Goal: Feedback & Contribution: Submit feedback/report problem

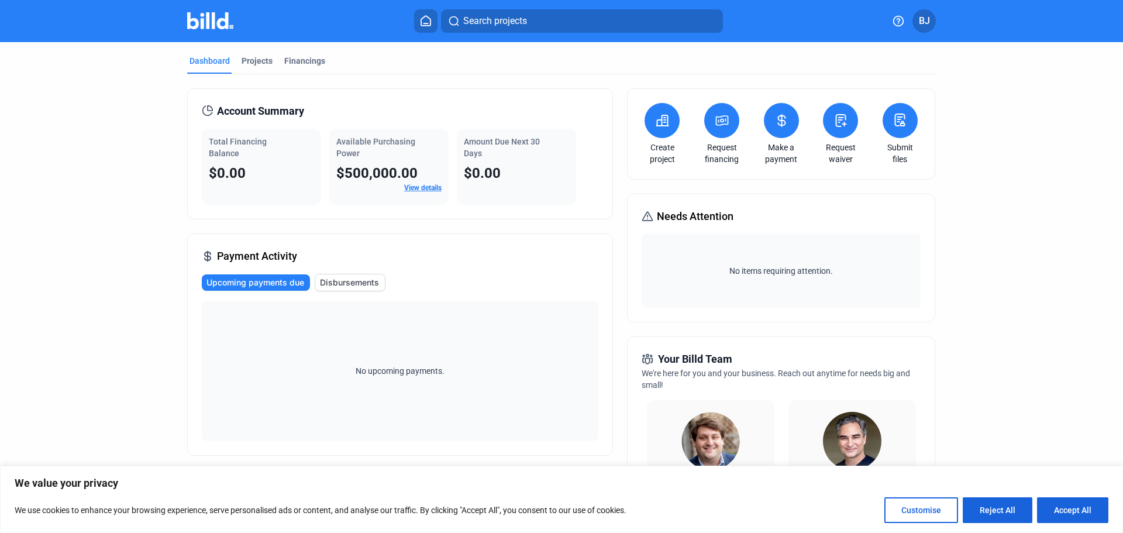
click at [932, 18] on button "BJ" at bounding box center [924, 20] width 23 height 23
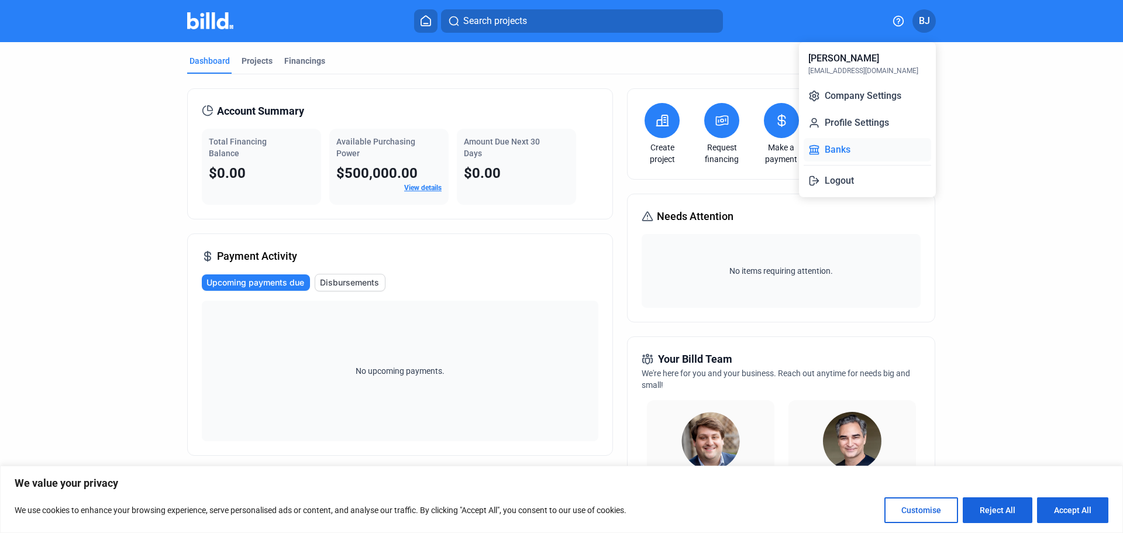
click at [834, 149] on button "Banks" at bounding box center [868, 149] width 128 height 23
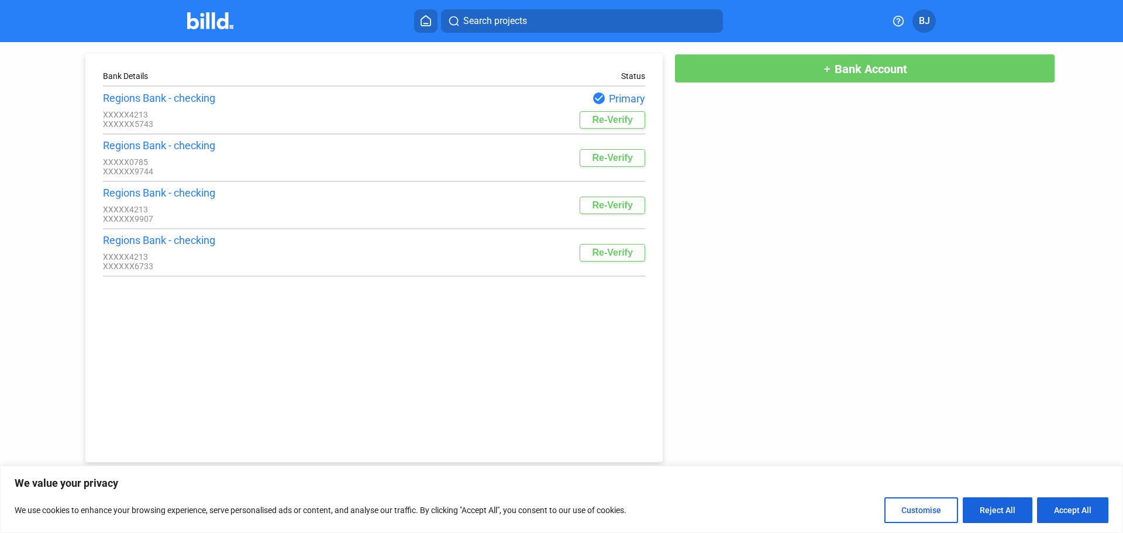
click at [210, 25] on img at bounding box center [210, 20] width 46 height 17
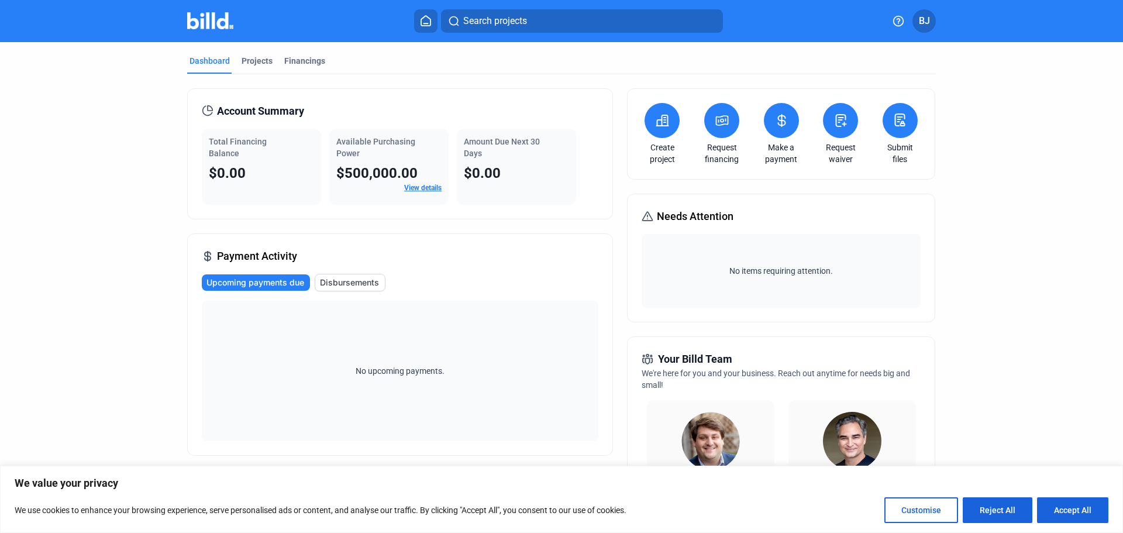
click at [922, 26] on span "BJ" at bounding box center [924, 21] width 11 height 14
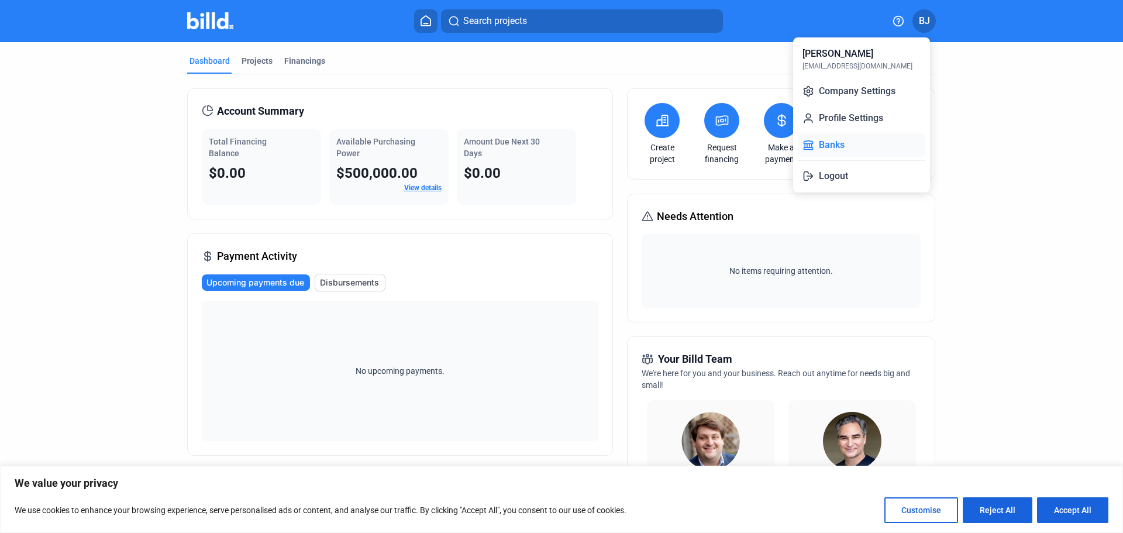
click at [824, 140] on button "Banks" at bounding box center [862, 144] width 128 height 23
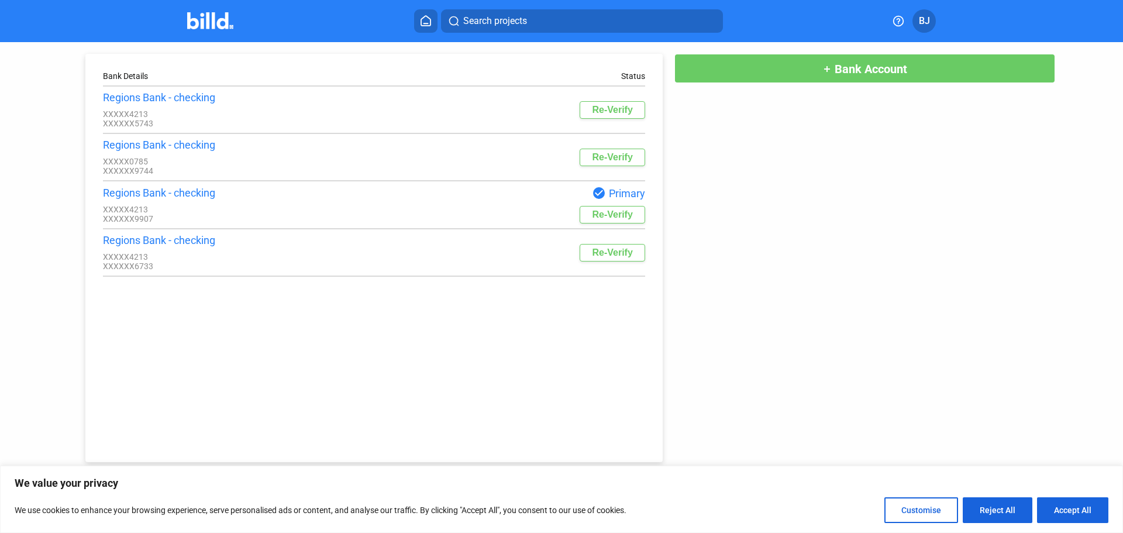
drag, startPoint x: 217, startPoint y: 21, endPoint x: 204, endPoint y: 29, distance: 15.0
click at [217, 20] on img at bounding box center [210, 20] width 46 height 17
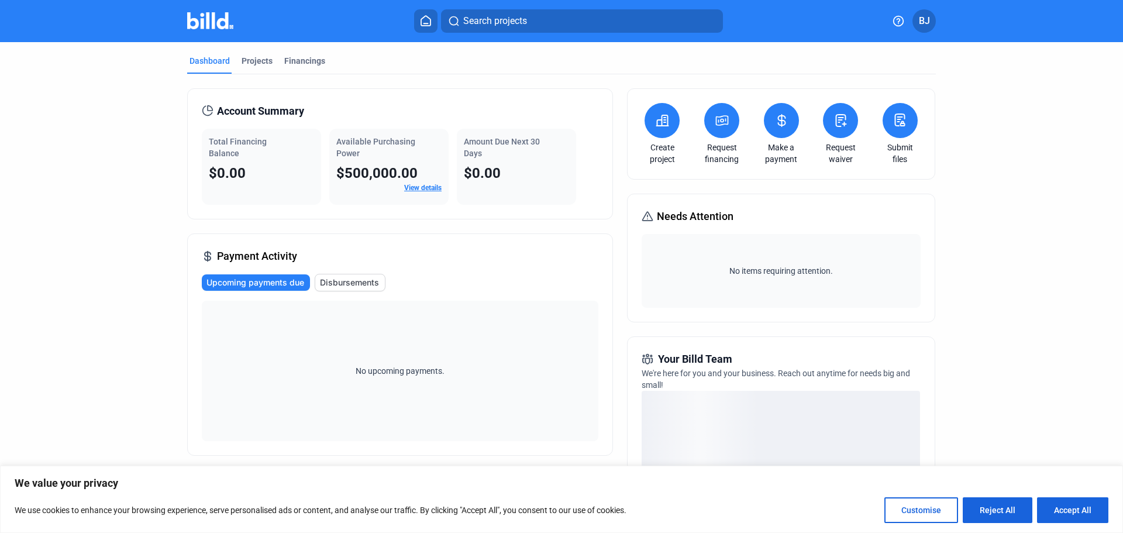
click at [422, 190] on link "View details" at bounding box center [422, 188] width 37 height 8
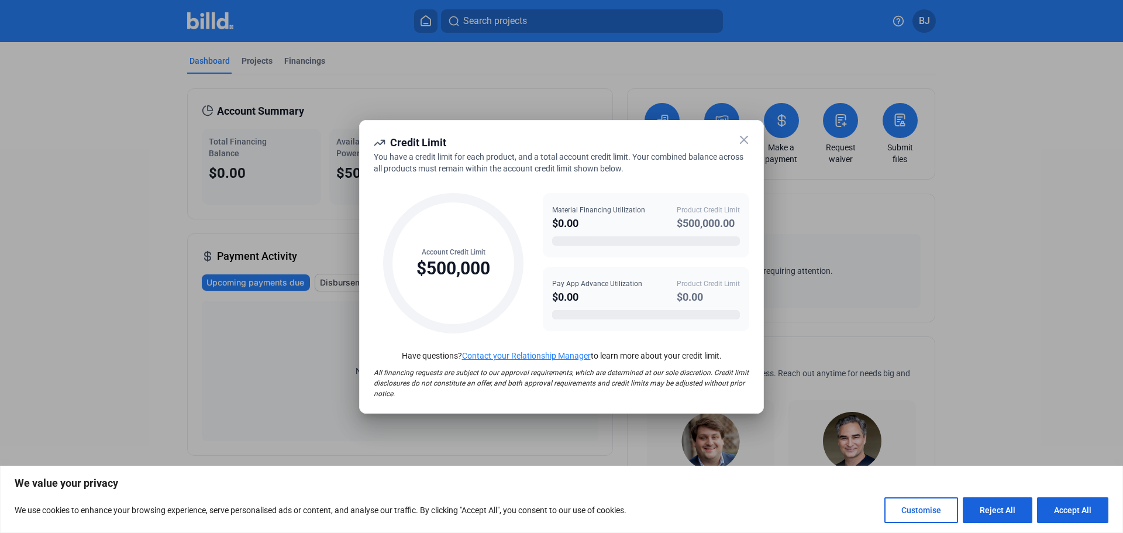
click at [741, 137] on icon at bounding box center [744, 140] width 14 height 14
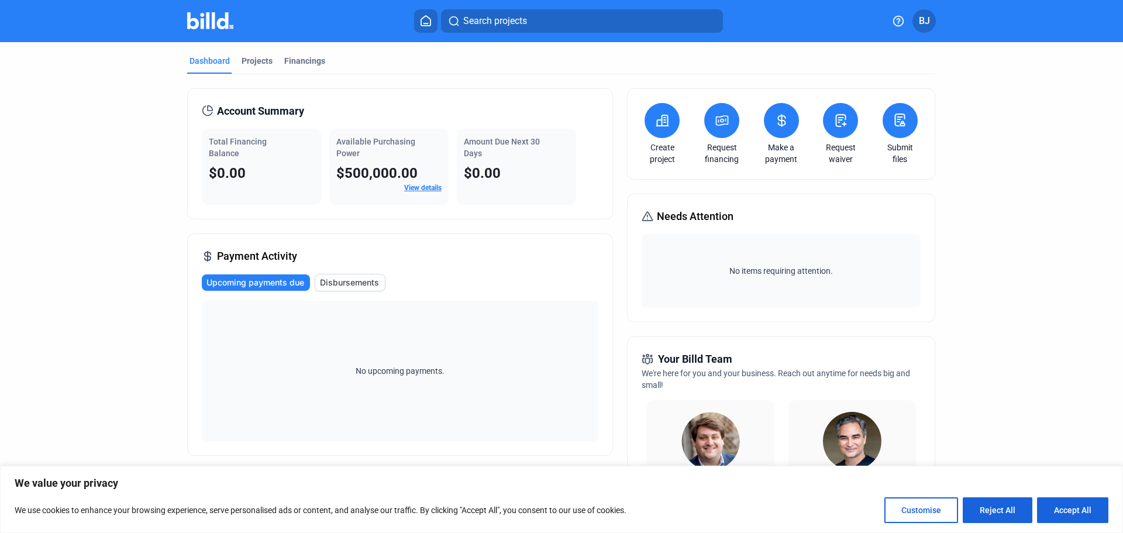
click at [995, 504] on button "Reject All" at bounding box center [998, 510] width 70 height 26
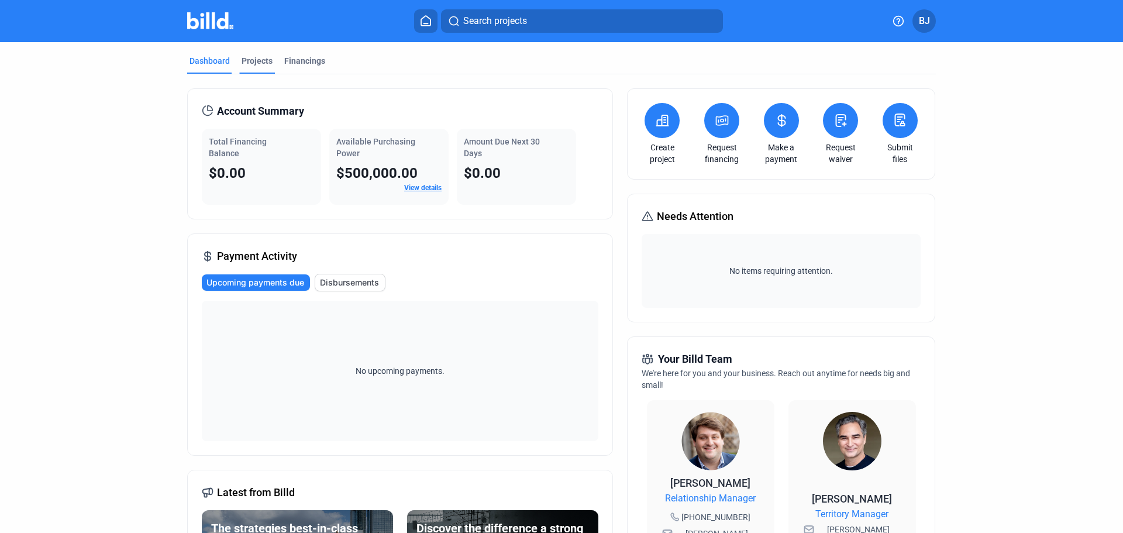
click at [250, 56] on div "Projects" at bounding box center [257, 61] width 31 height 12
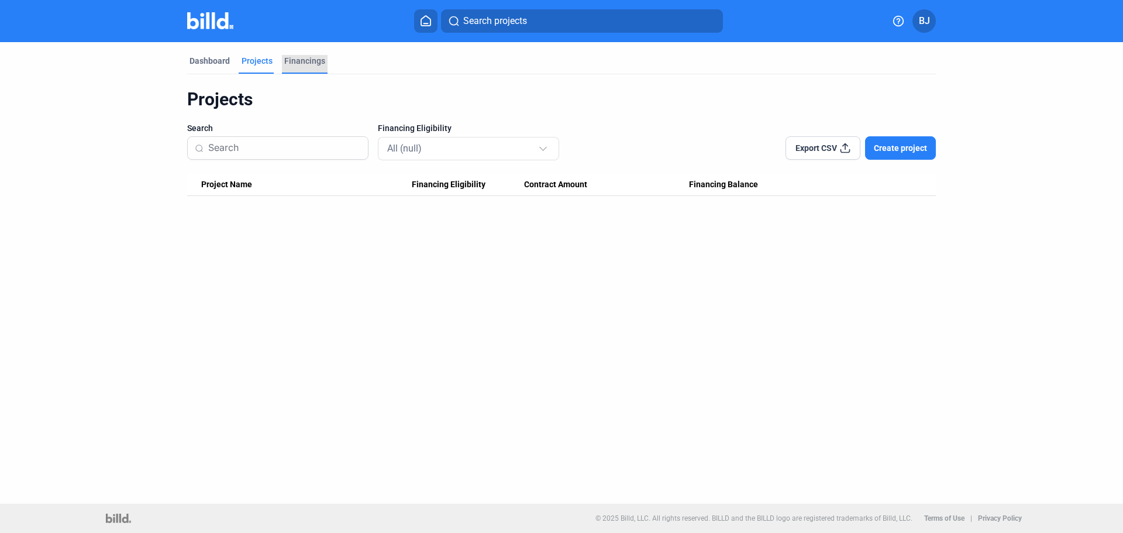
click at [321, 64] on div "Financings" at bounding box center [304, 61] width 41 height 12
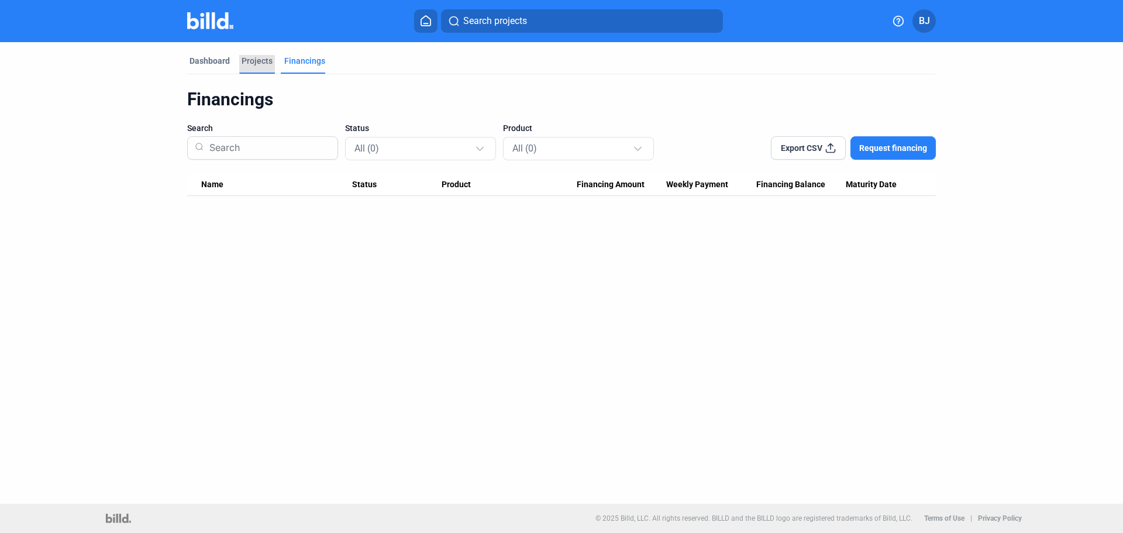
click at [262, 58] on div "Projects" at bounding box center [257, 61] width 31 height 12
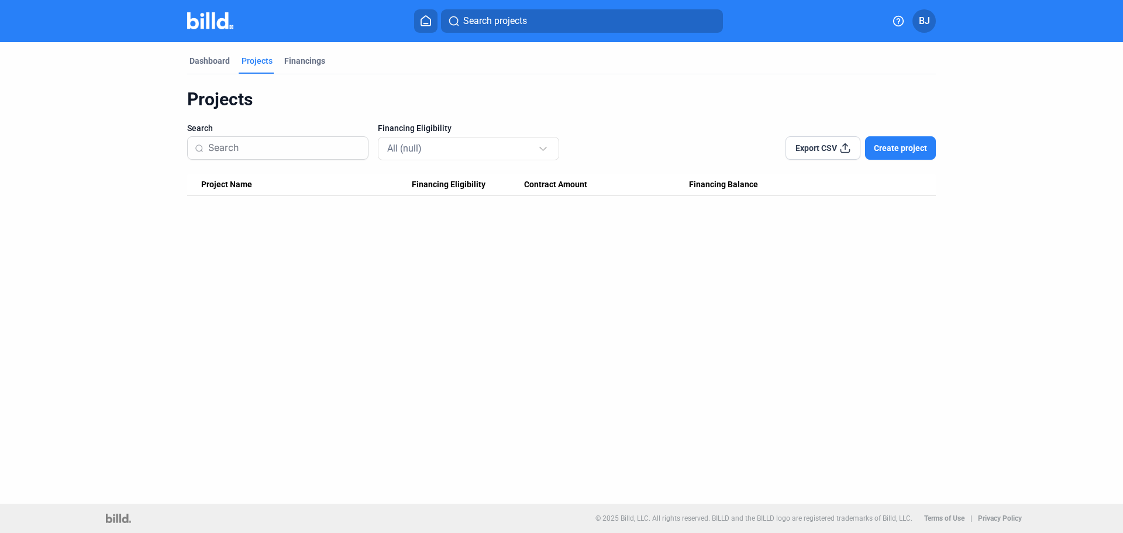
click at [882, 147] on span "Create project" at bounding box center [900, 148] width 53 height 12
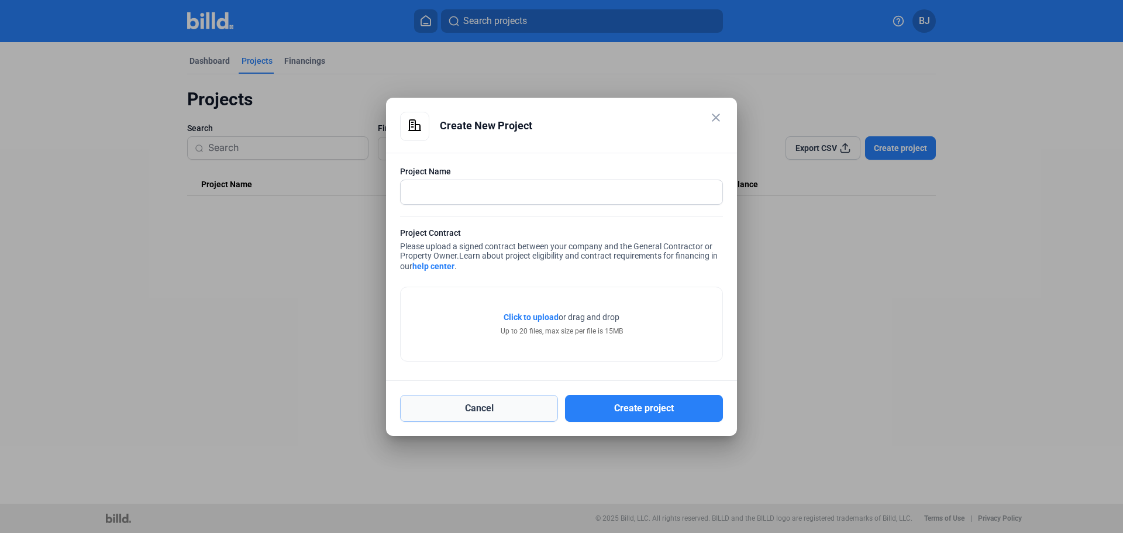
click at [497, 407] on button "Cancel" at bounding box center [479, 408] width 158 height 27
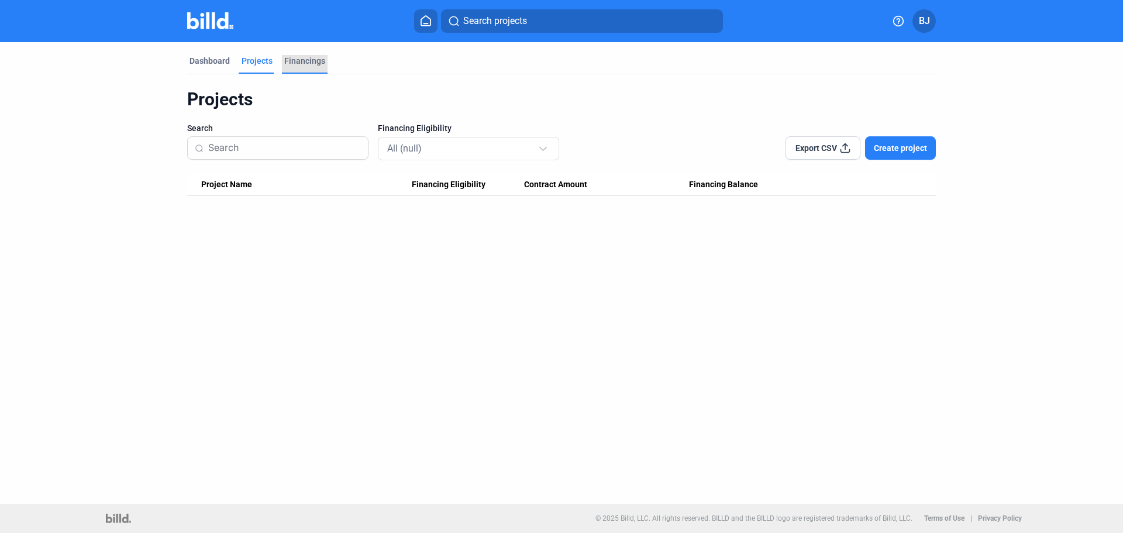
click at [312, 61] on div "Financings" at bounding box center [304, 61] width 41 height 12
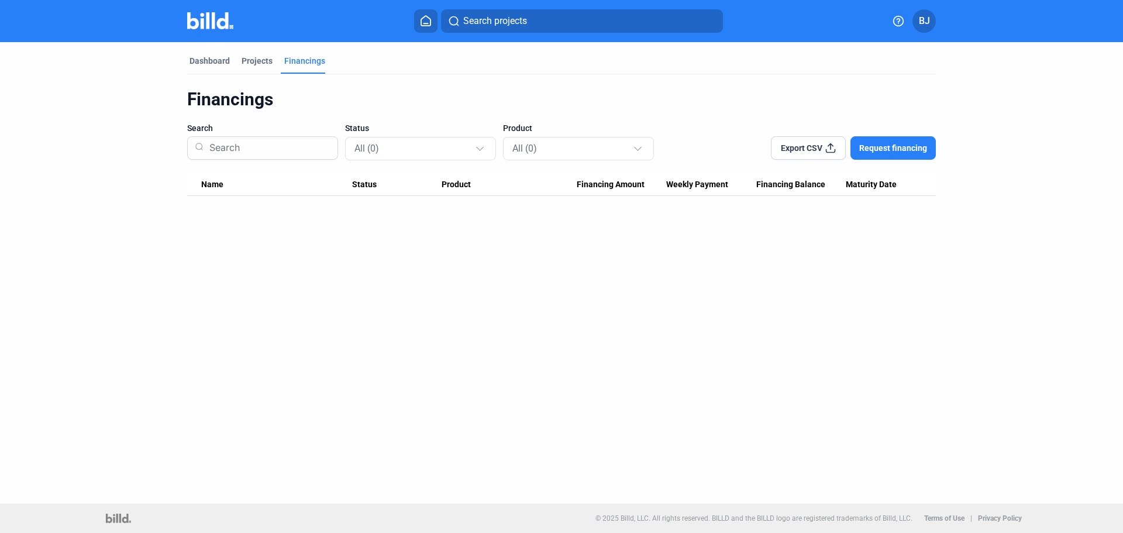
click at [905, 145] on span "Request financing" at bounding box center [893, 148] width 68 height 12
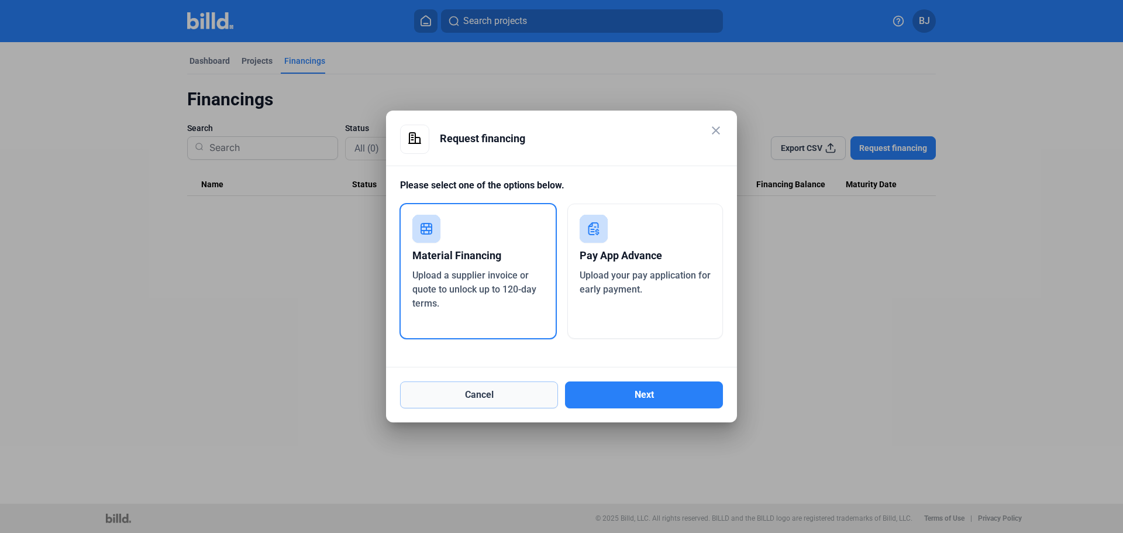
click at [498, 396] on button "Cancel" at bounding box center [479, 394] width 158 height 27
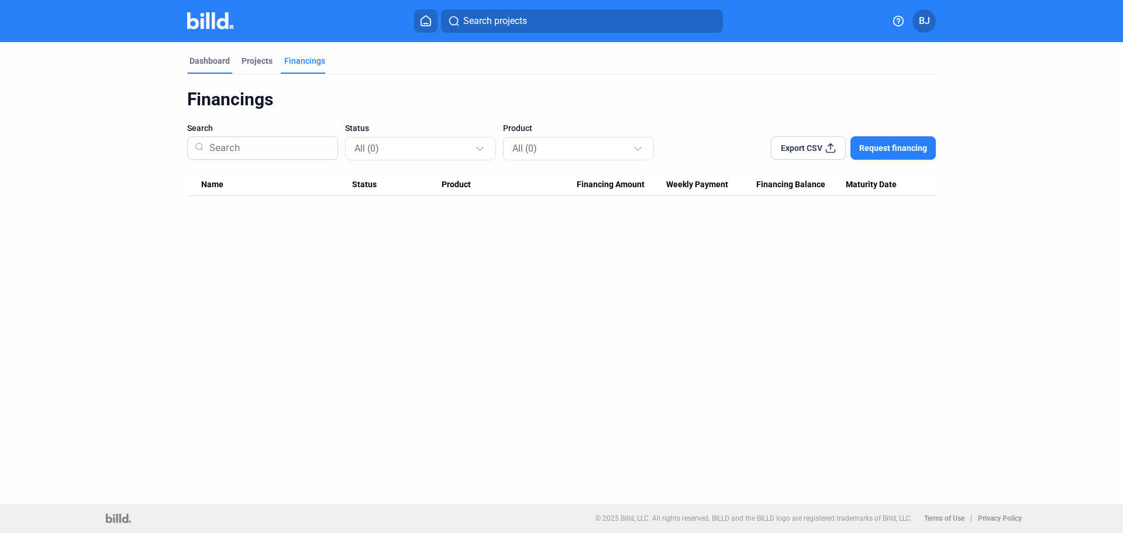
click at [217, 62] on div "Dashboard" at bounding box center [210, 61] width 40 height 12
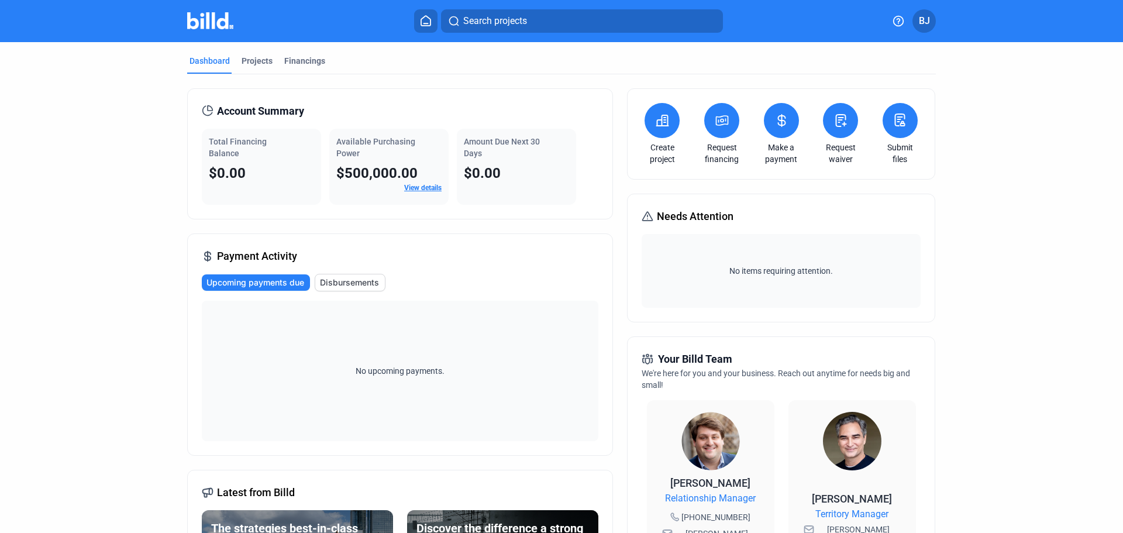
click at [905, 121] on icon at bounding box center [900, 120] width 15 height 14
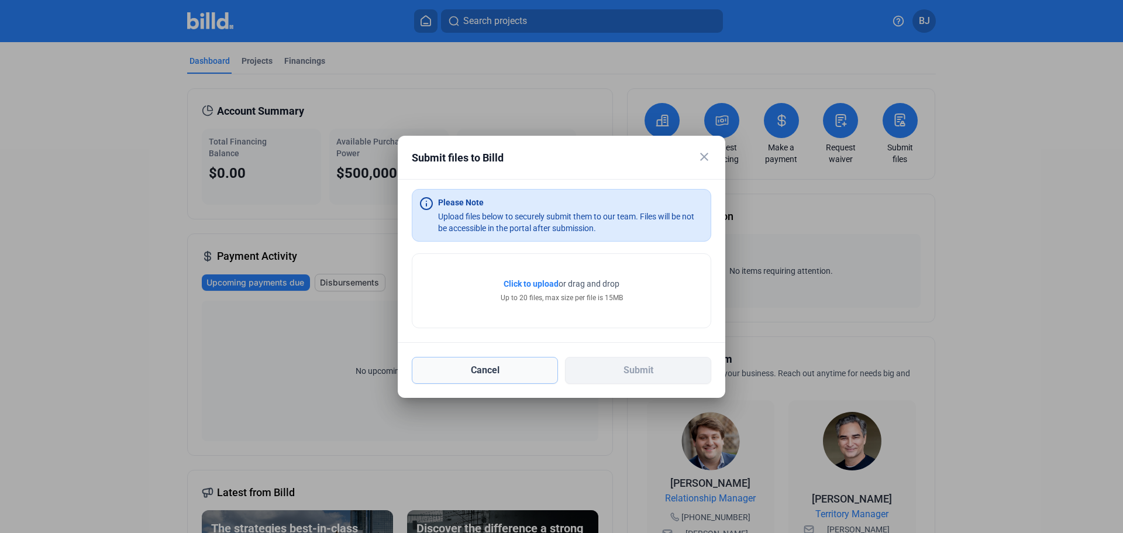
click at [455, 372] on button "Cancel" at bounding box center [485, 370] width 146 height 27
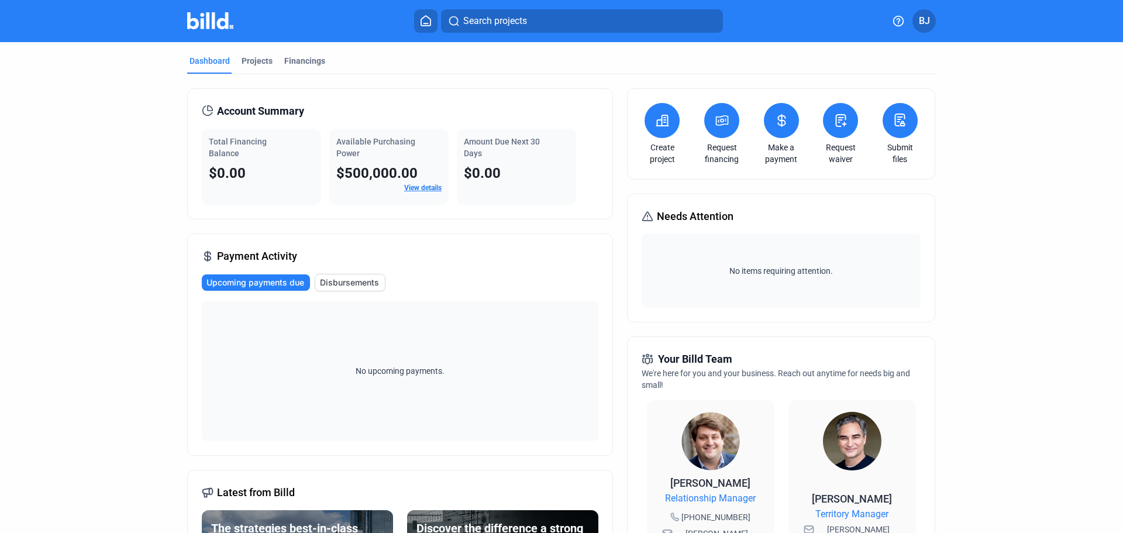
click at [895, 115] on icon at bounding box center [900, 120] width 15 height 14
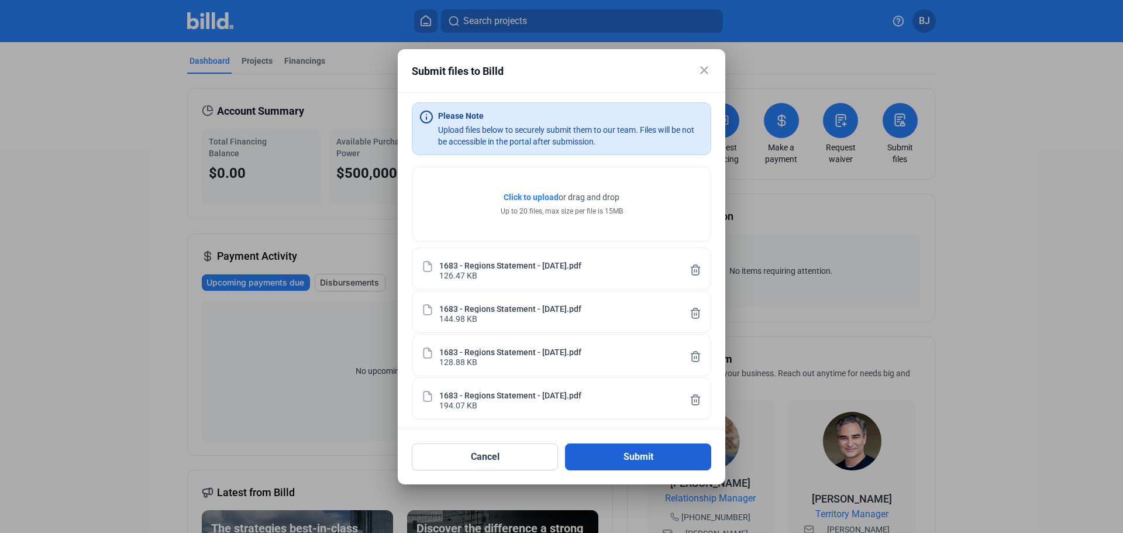
click at [637, 456] on button "Submit" at bounding box center [638, 456] width 146 height 27
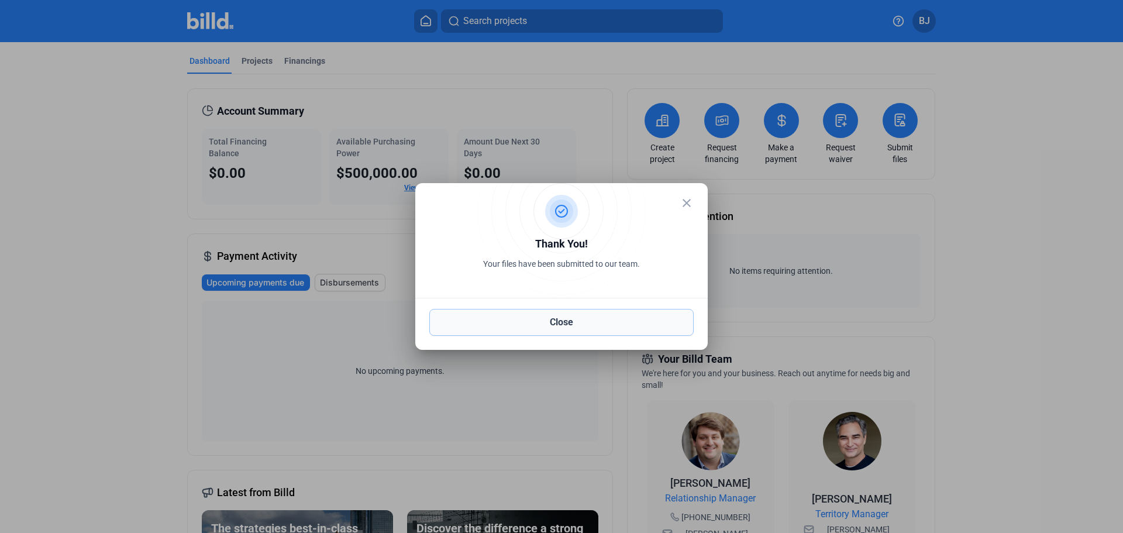
click at [542, 318] on button "Close" at bounding box center [561, 322] width 264 height 27
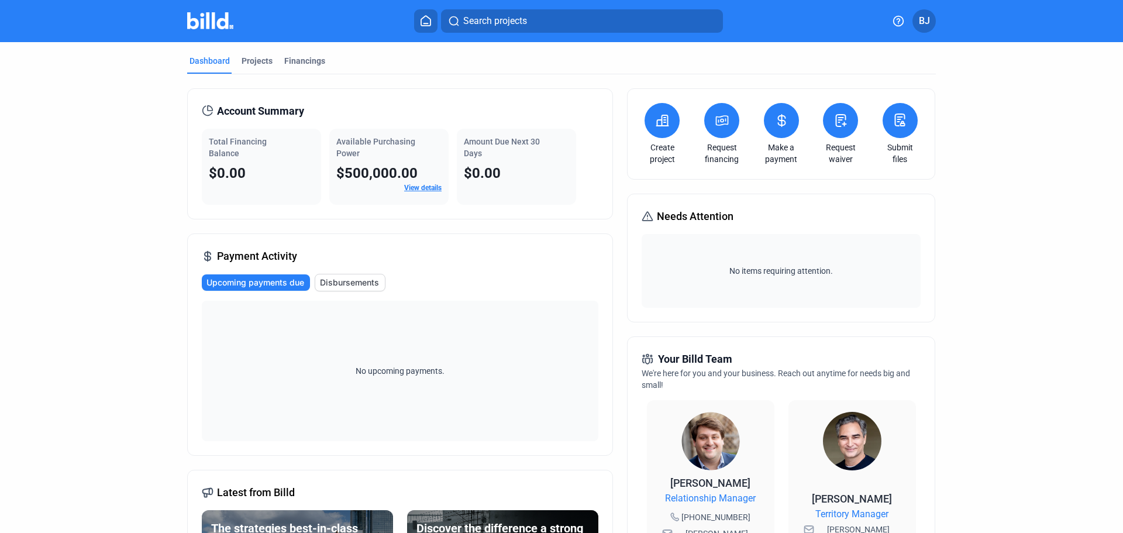
click at [906, 117] on button at bounding box center [900, 120] width 35 height 35
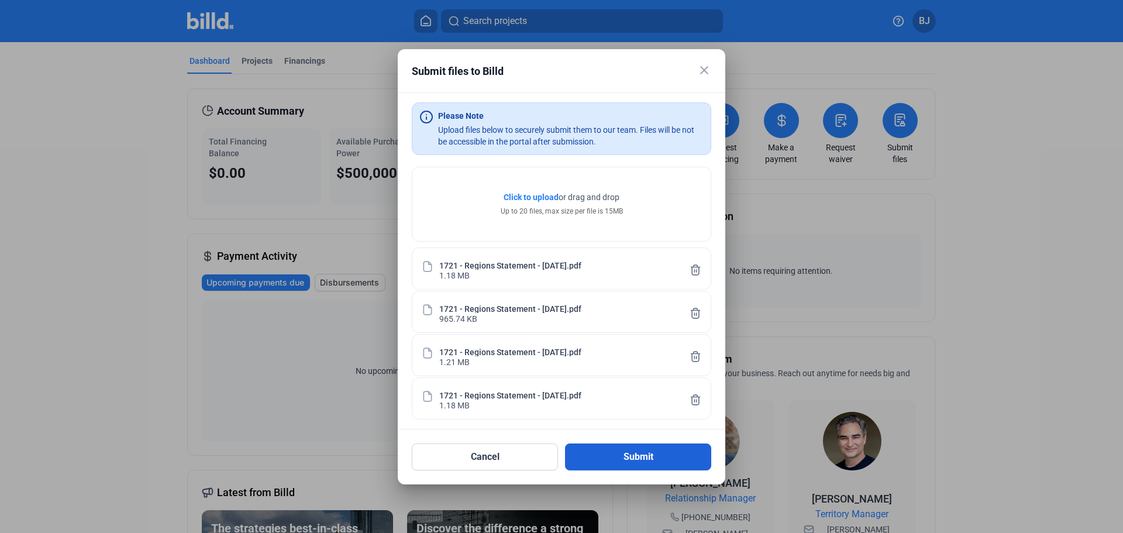
click at [652, 459] on button "Submit" at bounding box center [638, 456] width 146 height 27
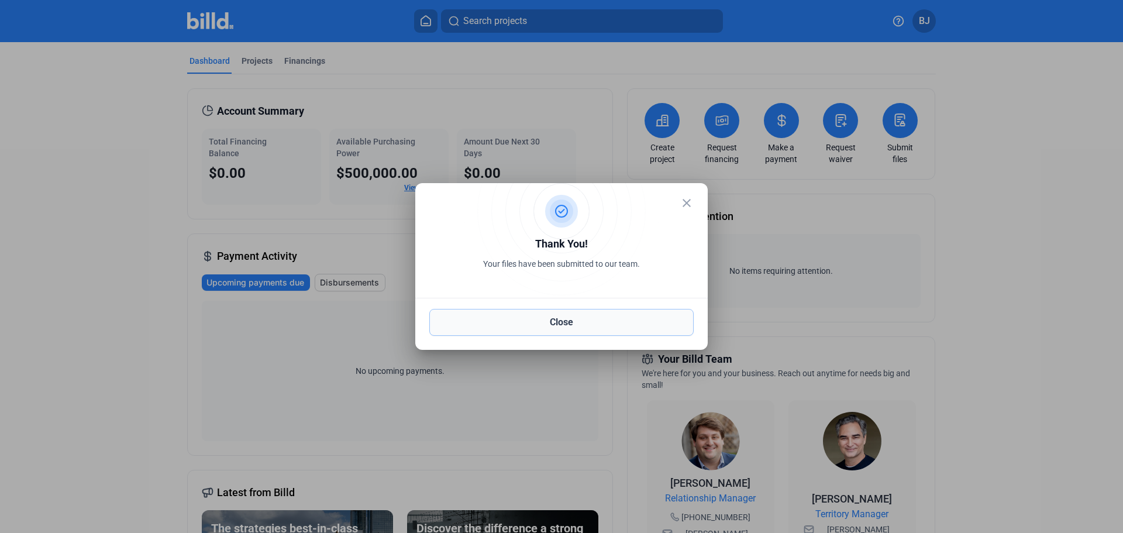
click at [654, 315] on button "Close" at bounding box center [561, 322] width 264 height 27
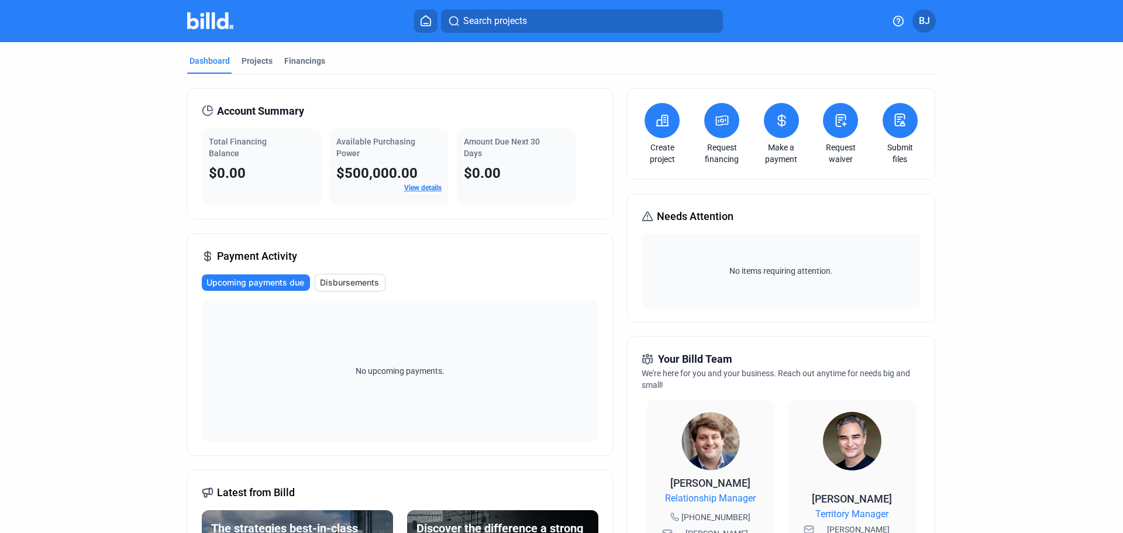
click at [889, 124] on button at bounding box center [900, 120] width 35 height 35
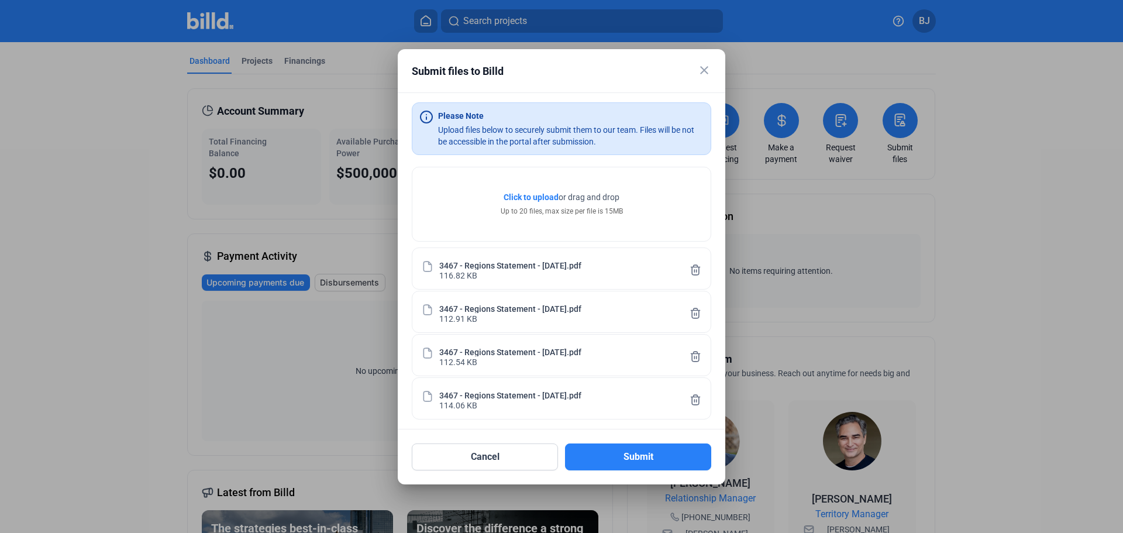
click at [632, 456] on button "Submit" at bounding box center [638, 456] width 146 height 27
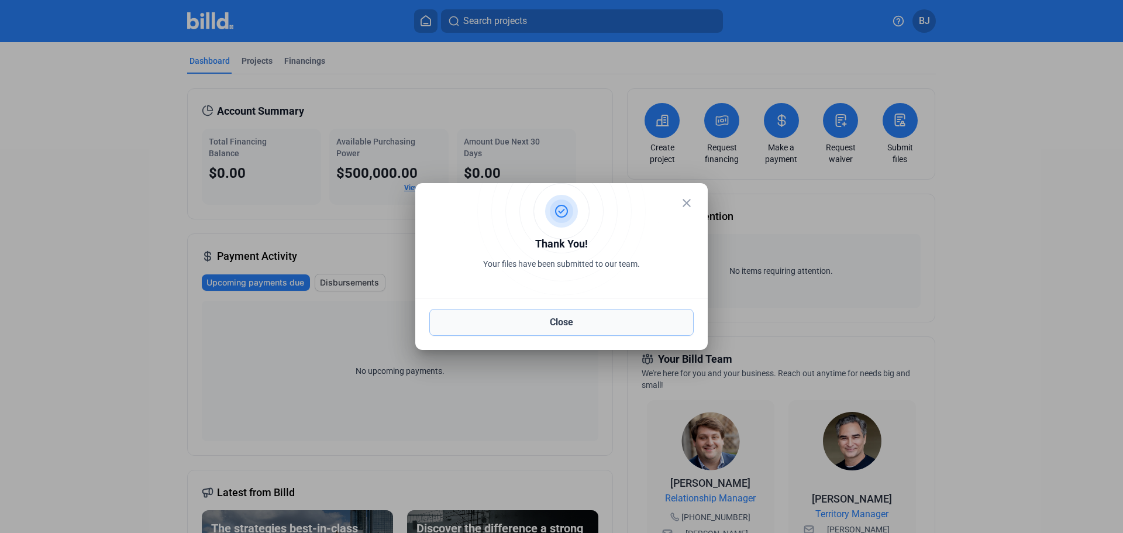
click at [574, 320] on button "Close" at bounding box center [561, 322] width 264 height 27
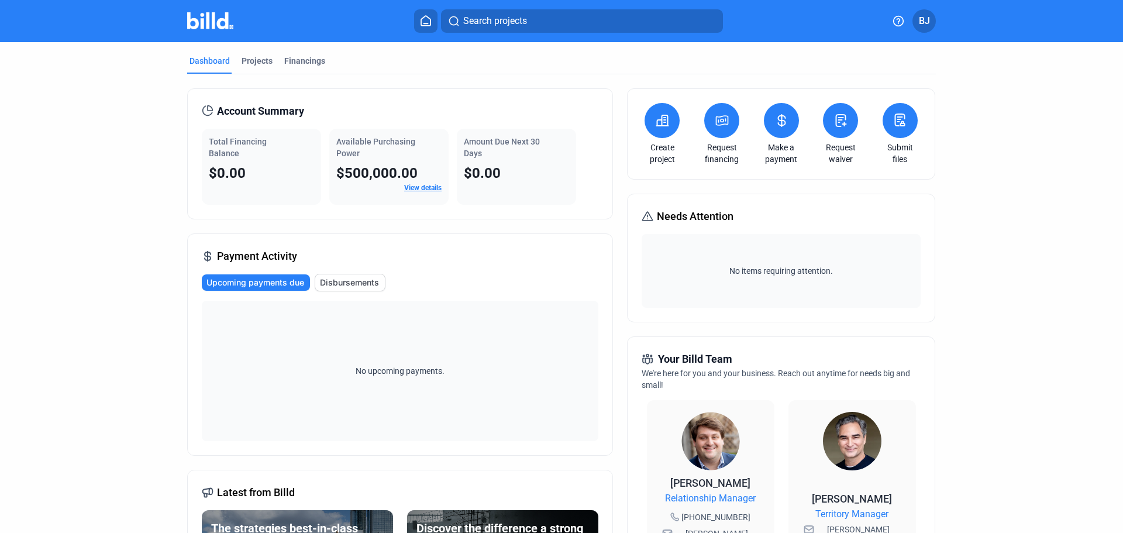
click at [900, 125] on icon at bounding box center [900, 120] width 15 height 14
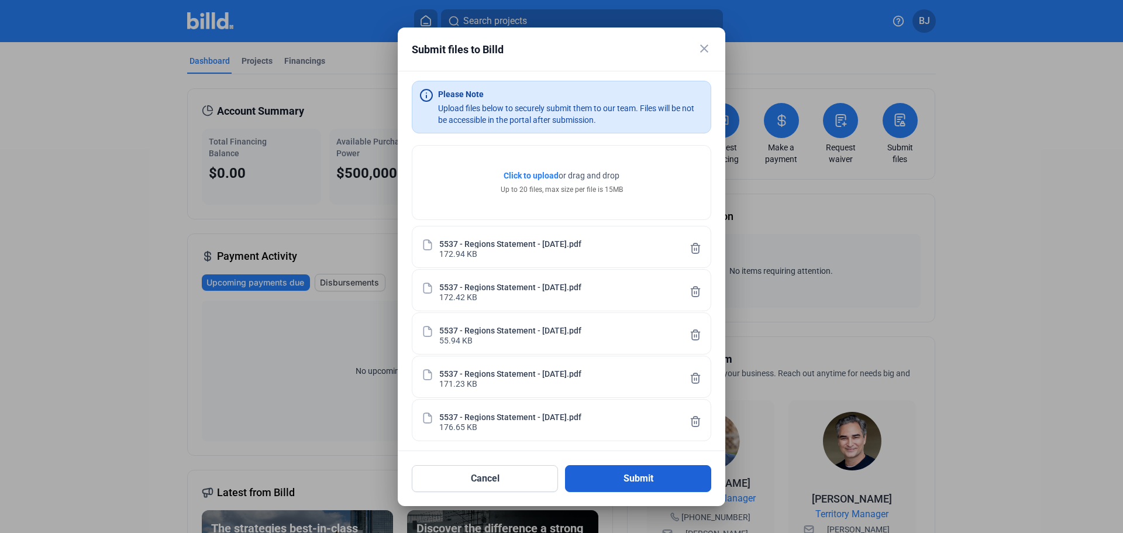
click at [652, 481] on button "Submit" at bounding box center [638, 478] width 146 height 27
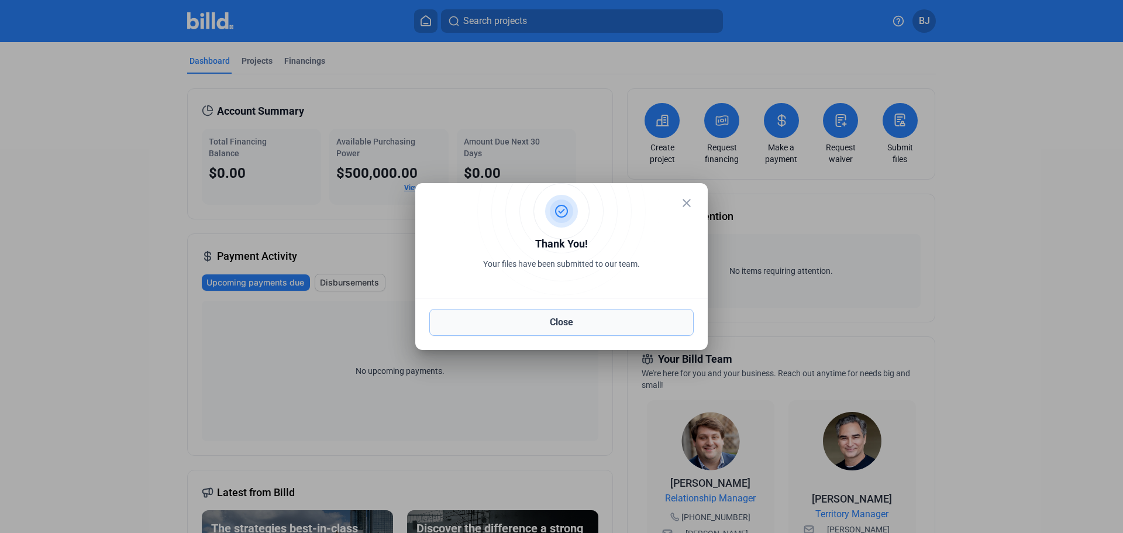
click at [610, 335] on button "Close" at bounding box center [561, 322] width 264 height 27
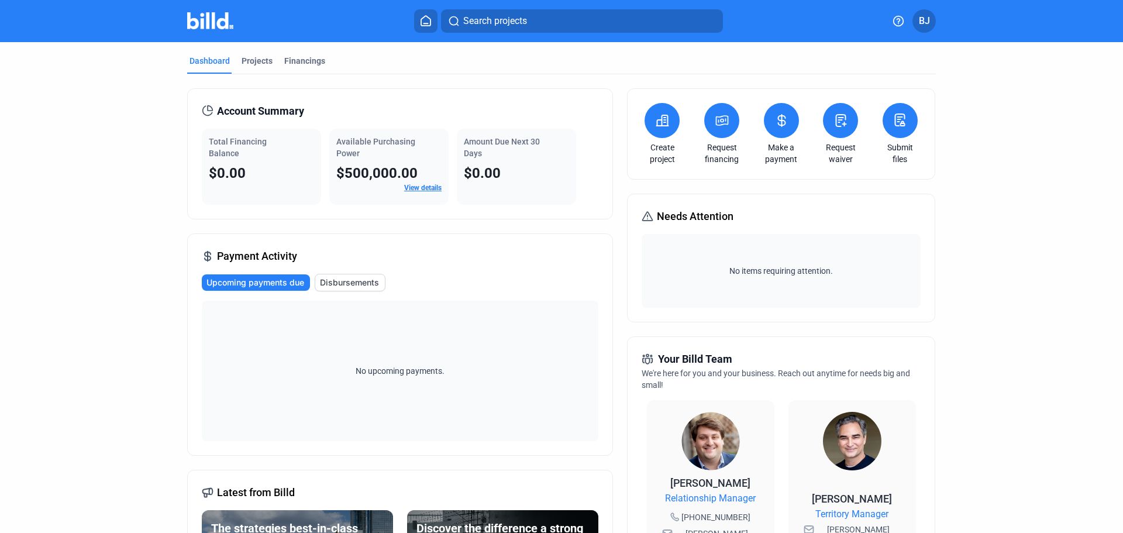
click at [905, 126] on icon at bounding box center [900, 120] width 15 height 14
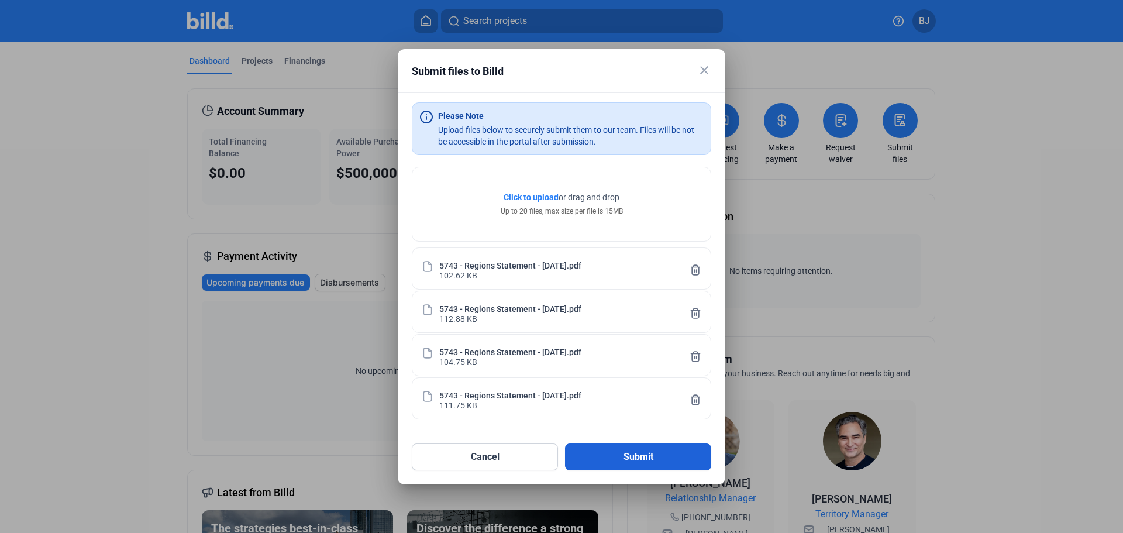
click at [639, 455] on button "Submit" at bounding box center [638, 456] width 146 height 27
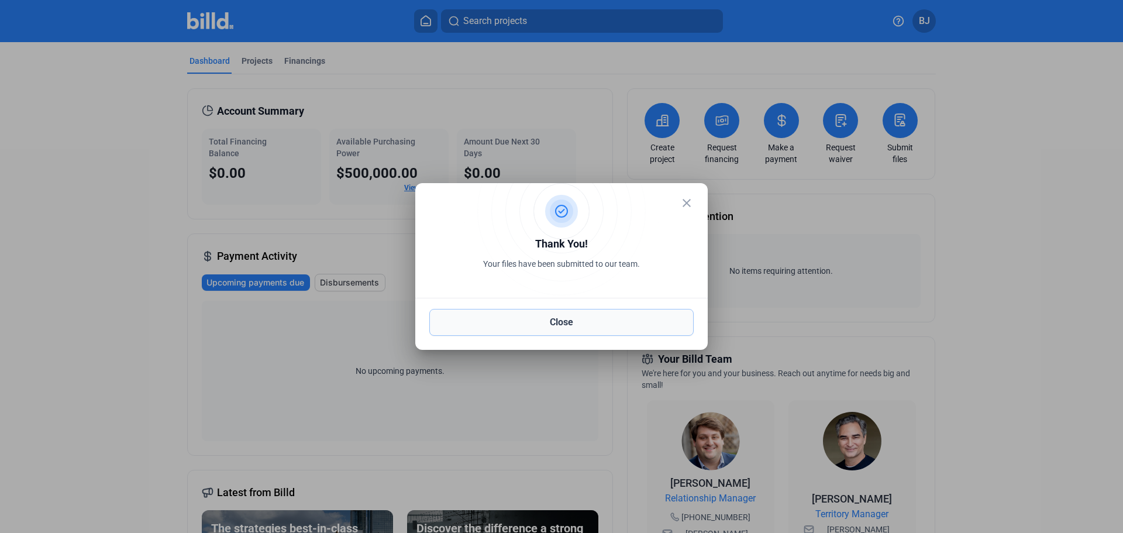
click at [558, 324] on button "Close" at bounding box center [561, 322] width 264 height 27
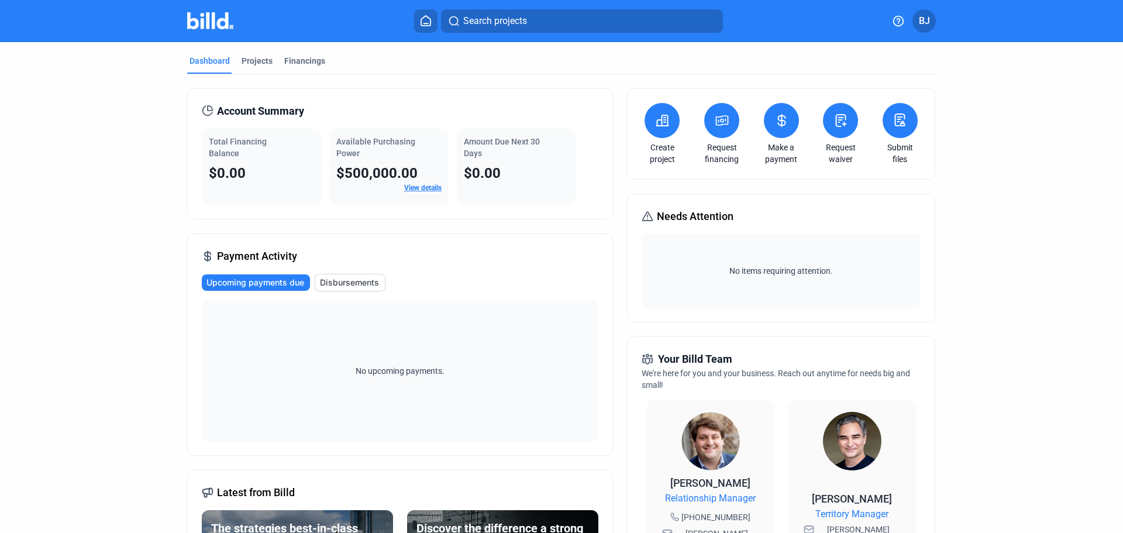
click at [896, 127] on submit-files-icon at bounding box center [900, 121] width 15 height 16
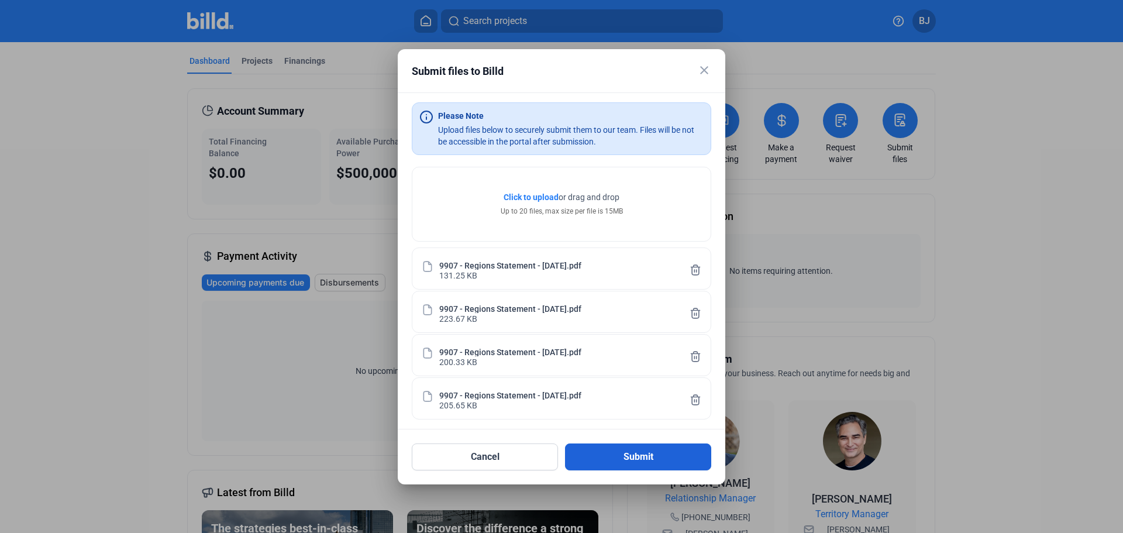
click at [609, 445] on button "Submit" at bounding box center [638, 456] width 146 height 27
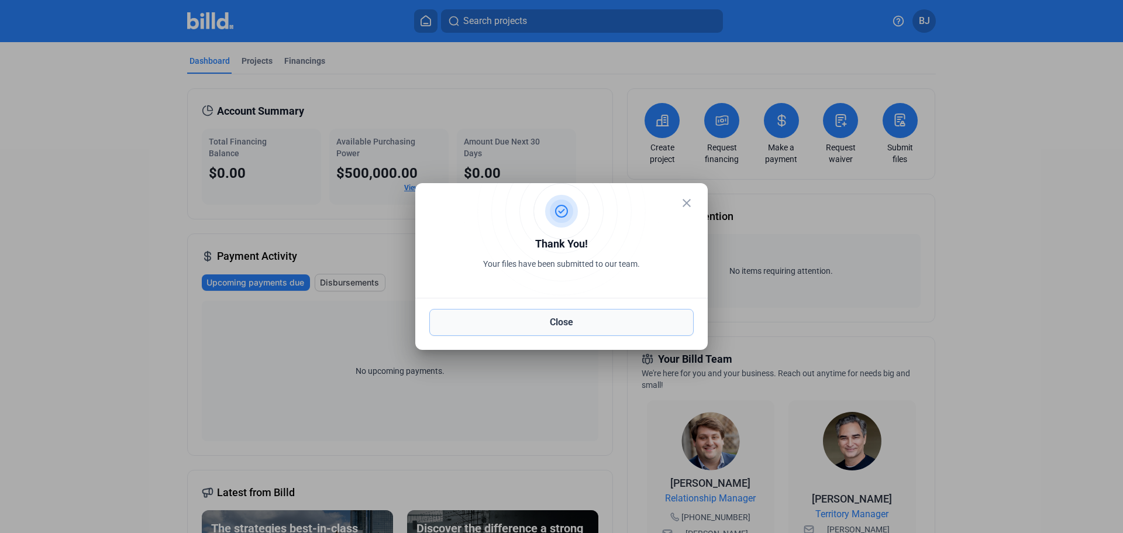
click at [559, 323] on button "Close" at bounding box center [561, 322] width 264 height 27
